Goal: Task Accomplishment & Management: Manage account settings

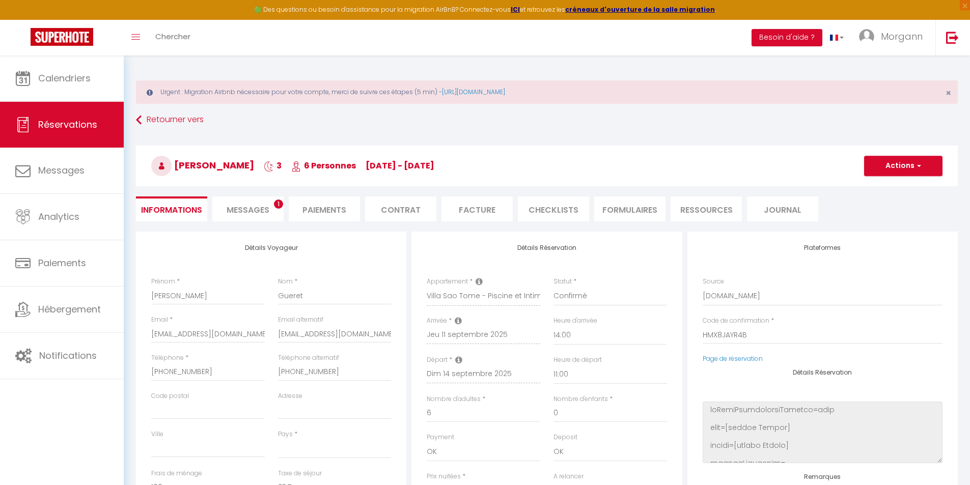
select select
select select "60726"
select select "14:00"
select select "11:00"
select select "1"
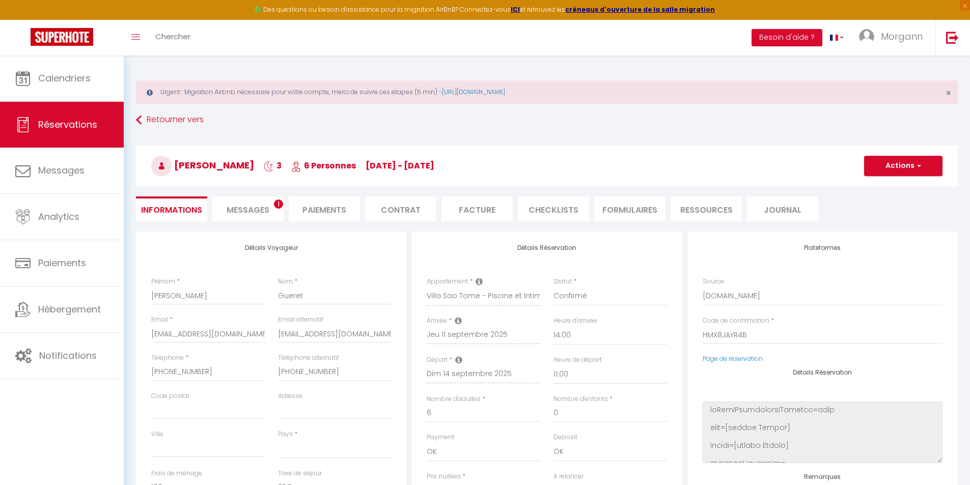
scroll to position [129, 0]
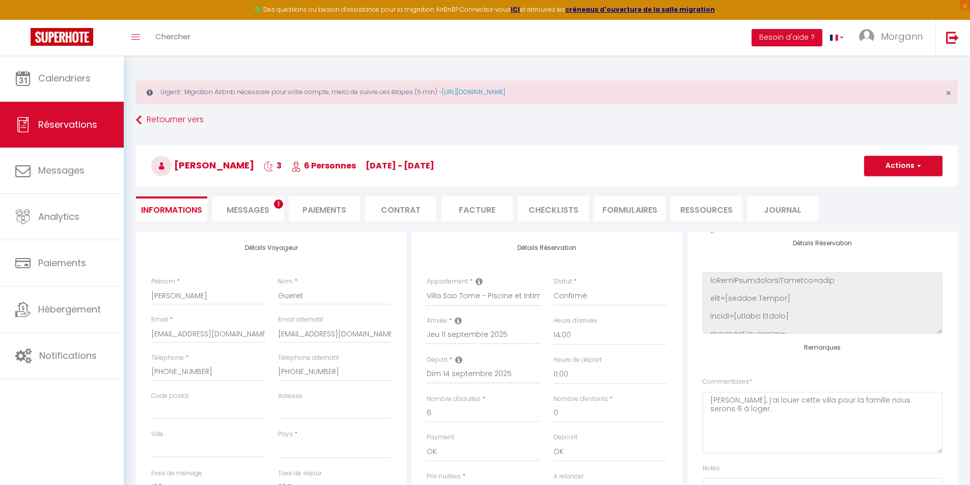
click at [264, 207] on span "Messages" at bounding box center [247, 210] width 43 height 12
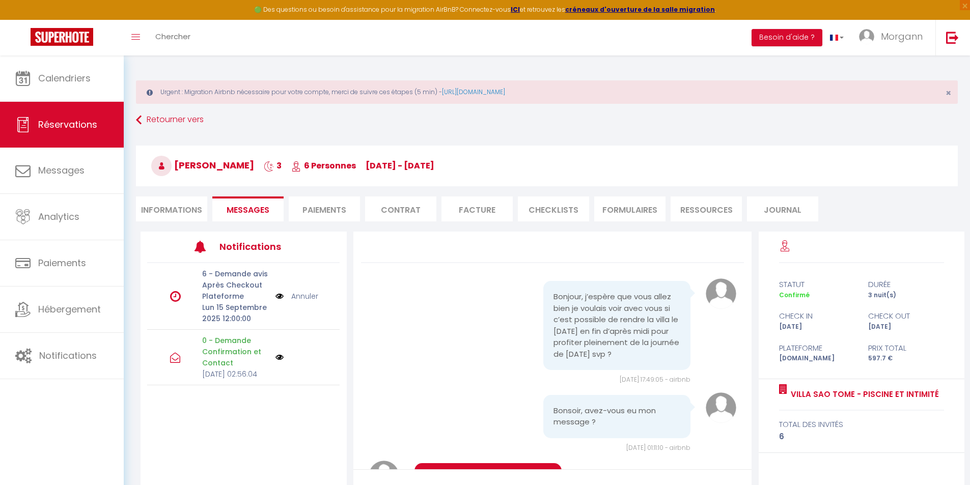
click at [754, 461] on div "Bonjour, j’espère que vous allez bien je voulais voir avec vous si c’est possib…" at bounding box center [553, 396] width 412 height 328
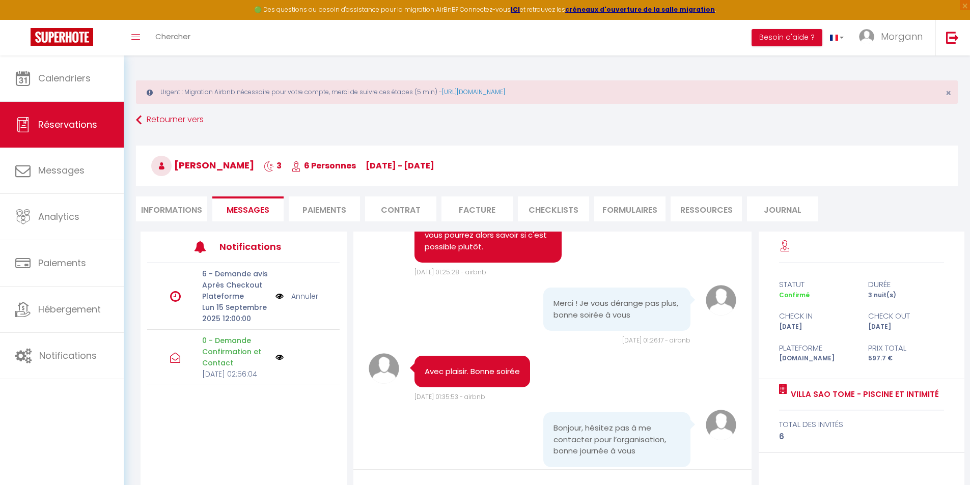
scroll to position [667, 0]
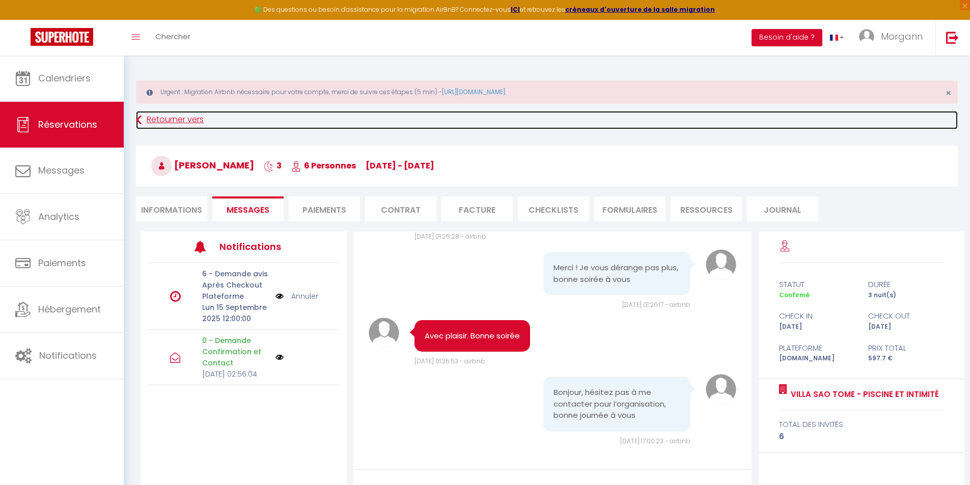
click at [173, 117] on link "Retourner vers" at bounding box center [546, 120] width 821 height 18
select select
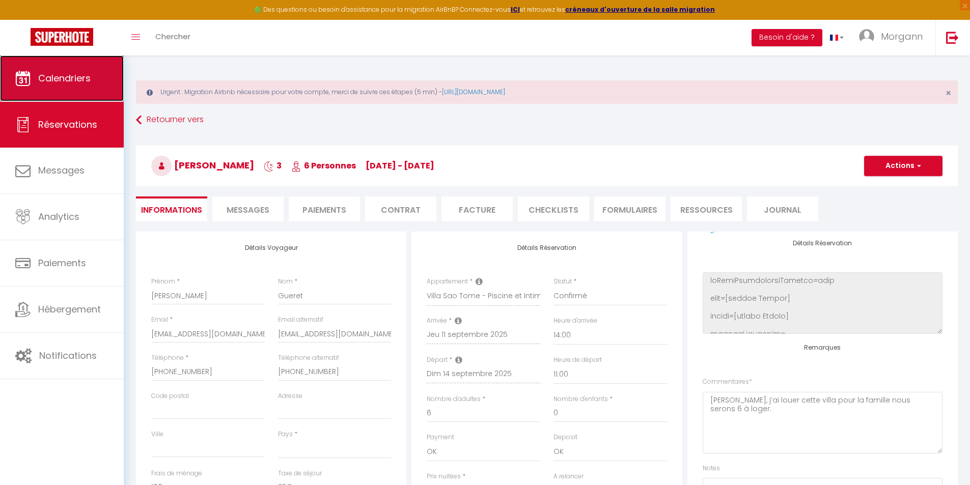
click at [95, 75] on link "Calendriers" at bounding box center [62, 78] width 124 height 46
